Goal: Complete application form

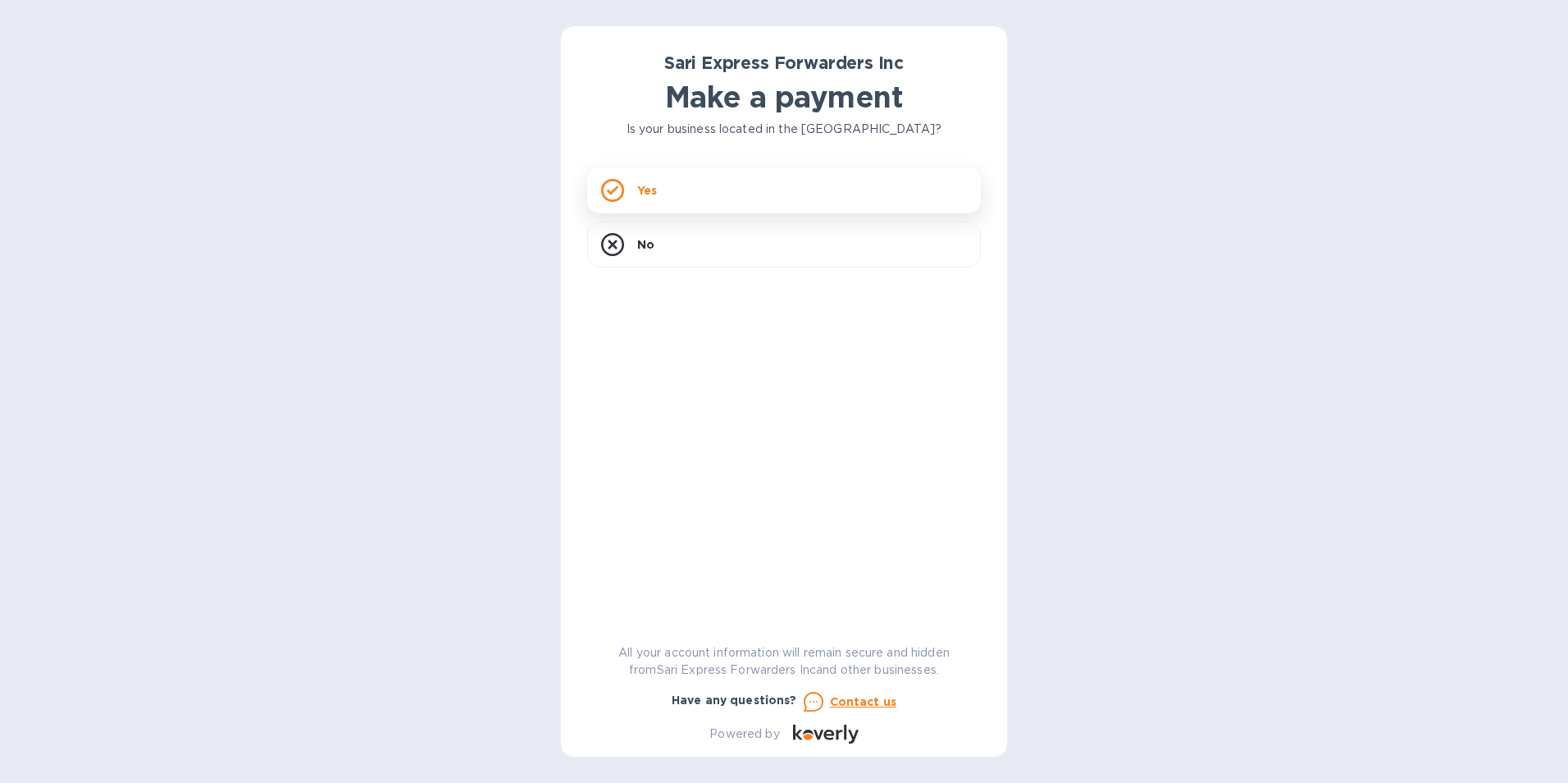
click at [828, 206] on div "Yes" at bounding box center [784, 189] width 394 height 46
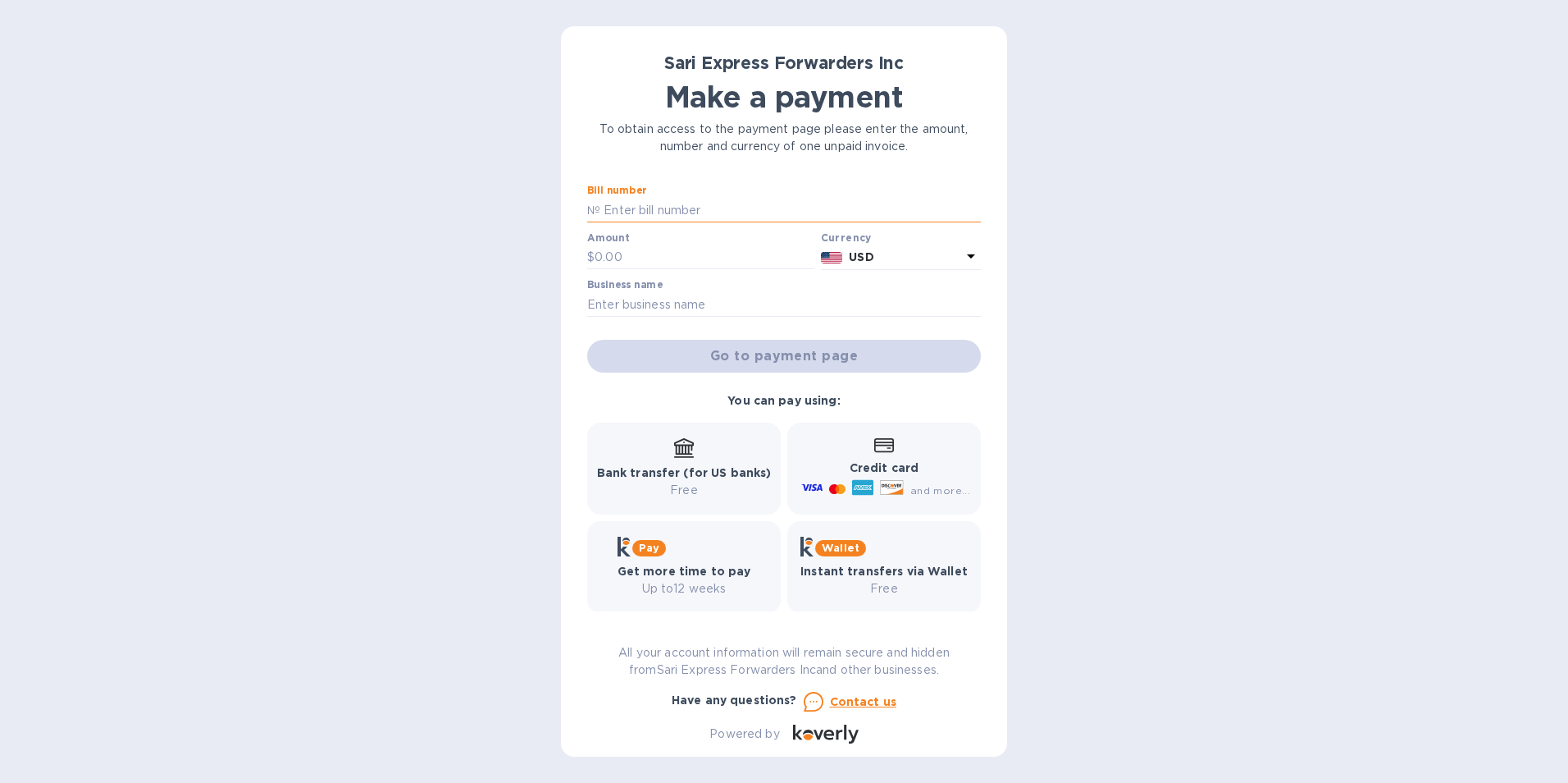
click at [735, 211] on input "text" at bounding box center [790, 210] width 381 height 24
type input "124782"
click at [716, 266] on input "text" at bounding box center [704, 258] width 219 height 24
type input "150"
click at [665, 306] on input "text" at bounding box center [784, 304] width 394 height 24
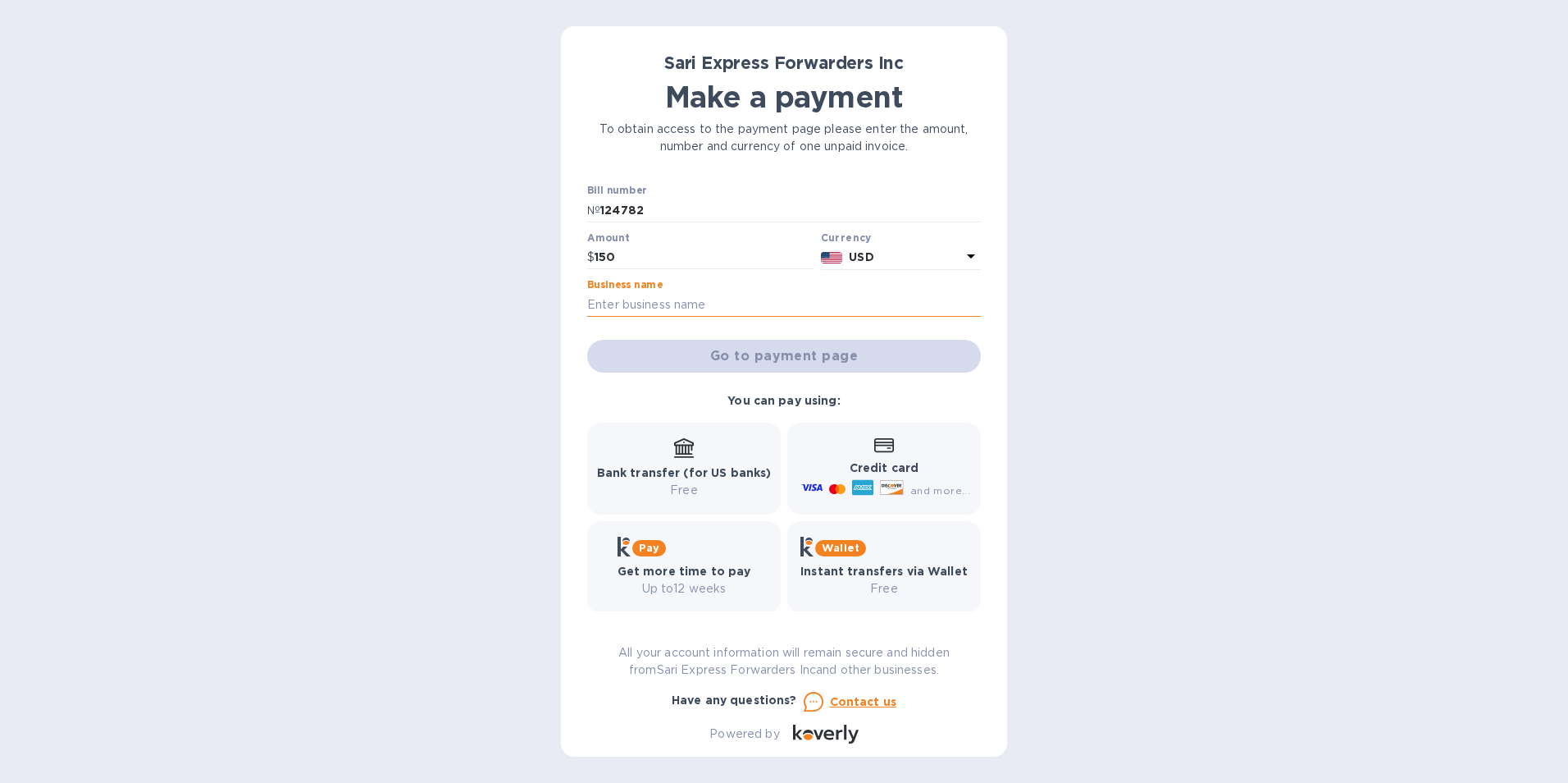
type input "Nutrex Research"
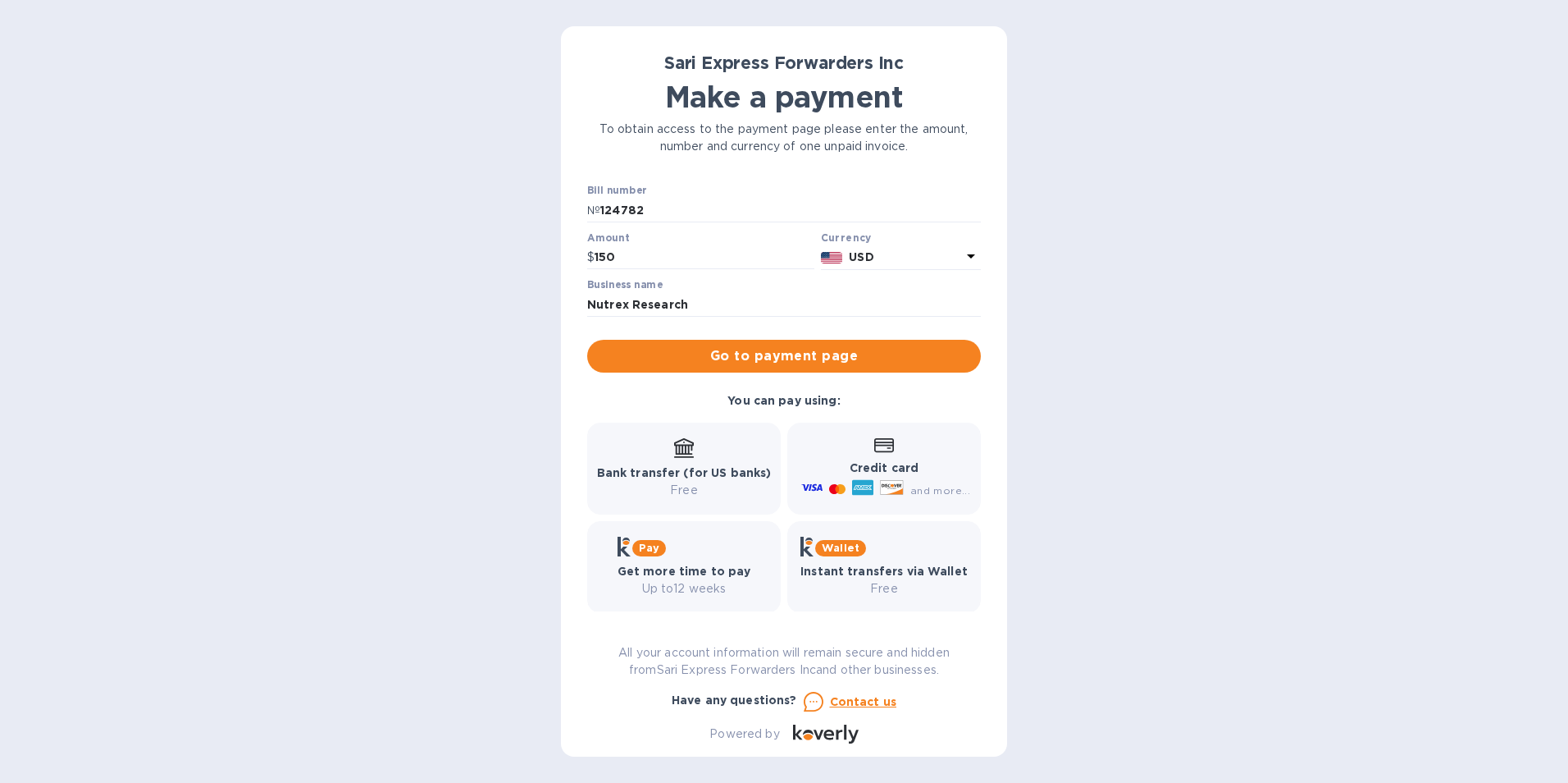
click at [932, 494] on span "and more..." at bounding box center [940, 489] width 60 height 12
